Goal: Information Seeking & Learning: Learn about a topic

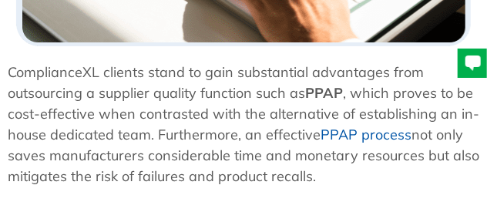
scroll to position [1470, 0]
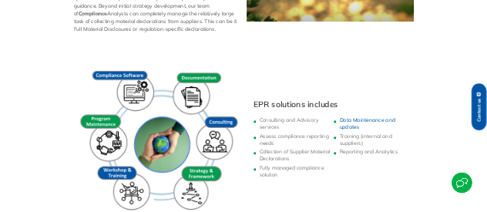
scroll to position [324, 0]
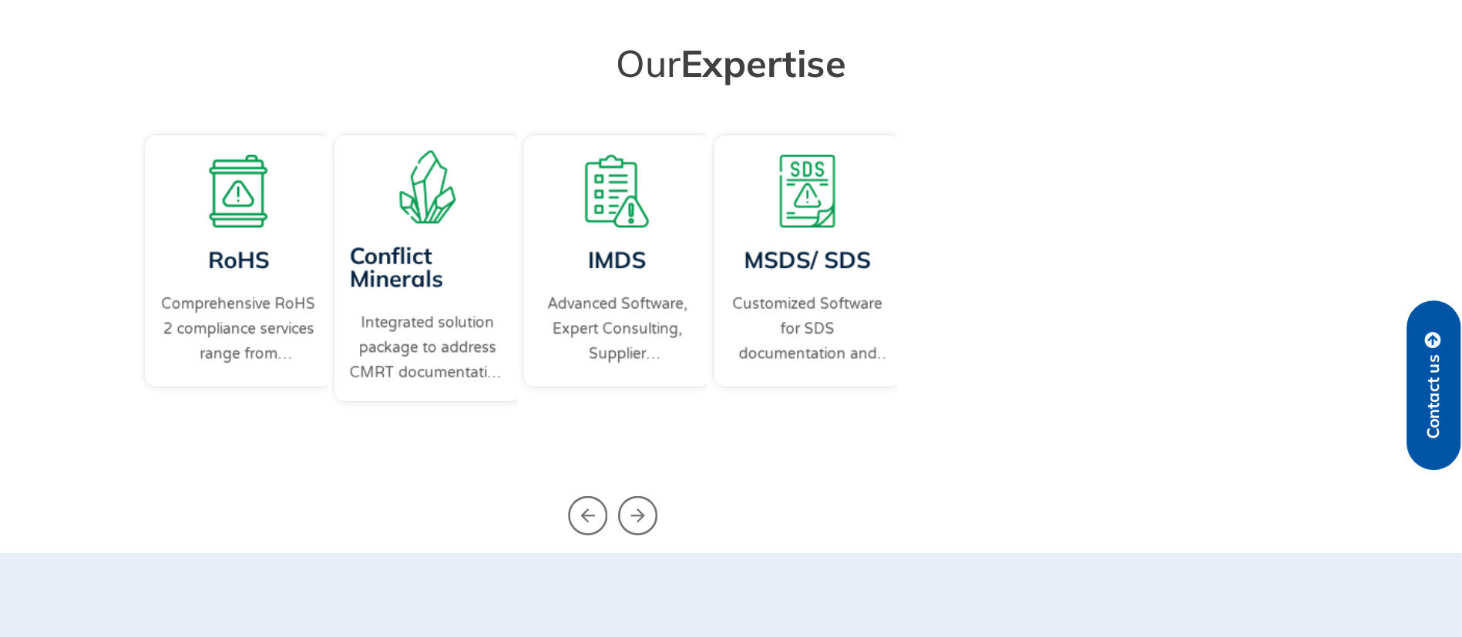
scroll to position [60, 0]
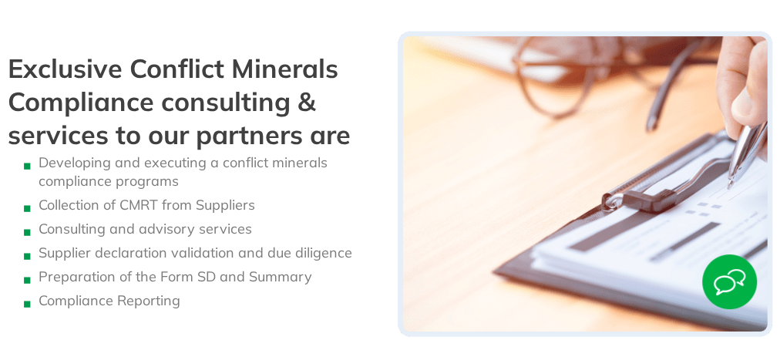
scroll to position [1621, 0]
